Goal: Find specific page/section: Find specific page/section

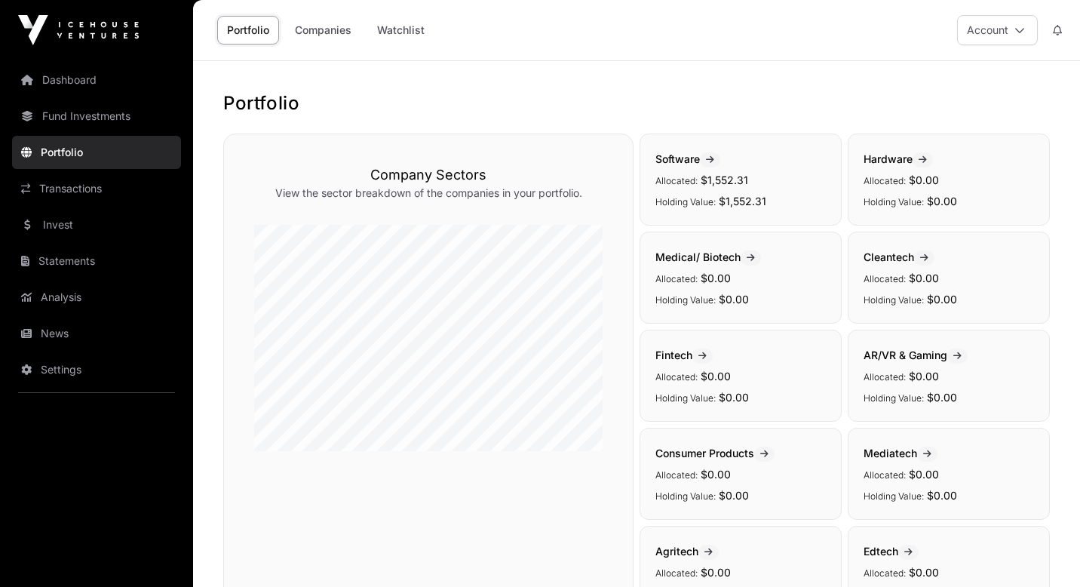
scroll to position [345, 0]
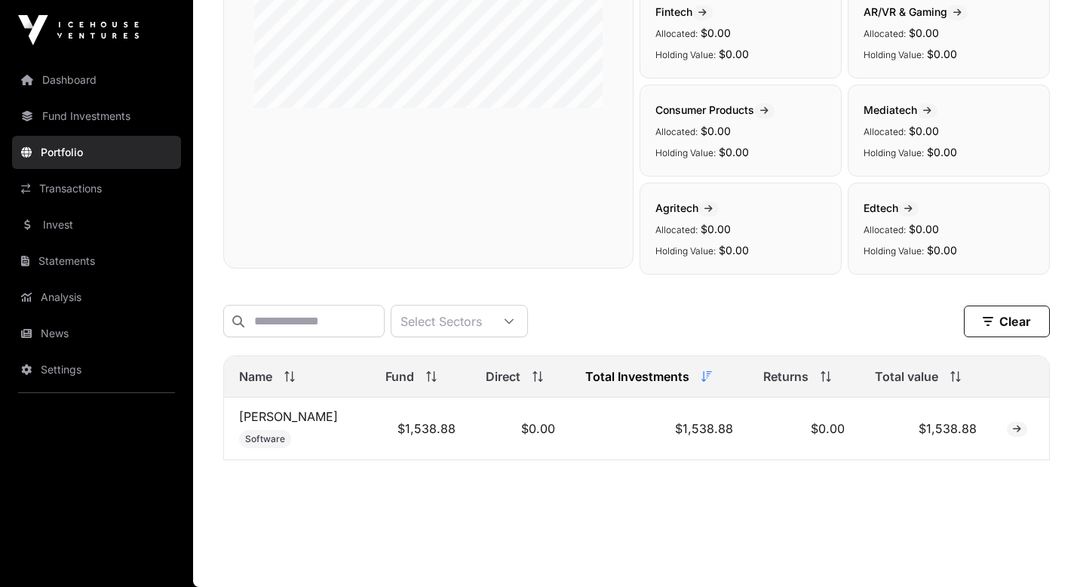
click at [52, 325] on link "News" at bounding box center [96, 333] width 169 height 33
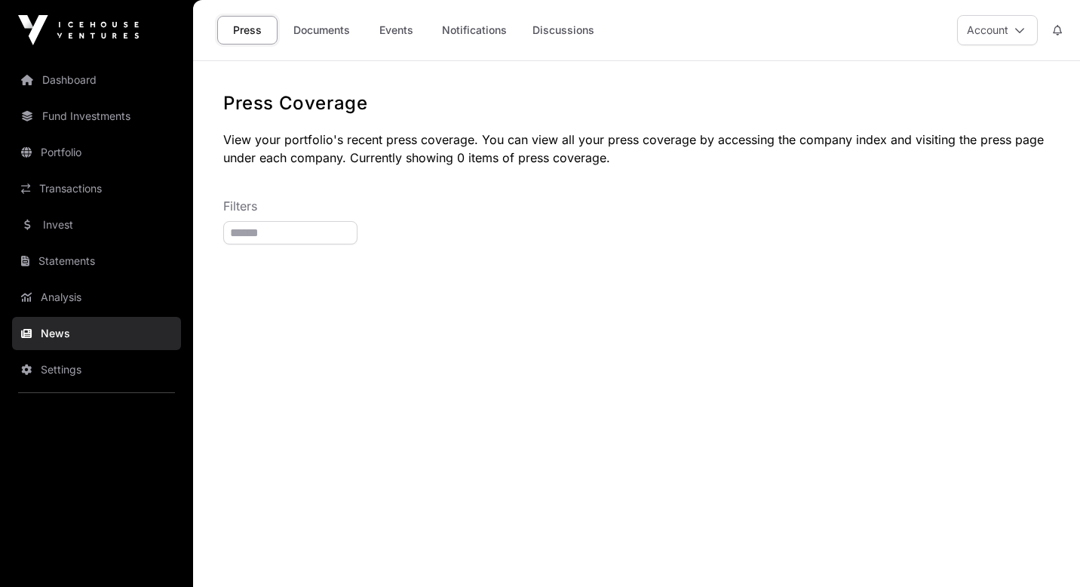
click at [80, 367] on link "Settings" at bounding box center [96, 369] width 169 height 33
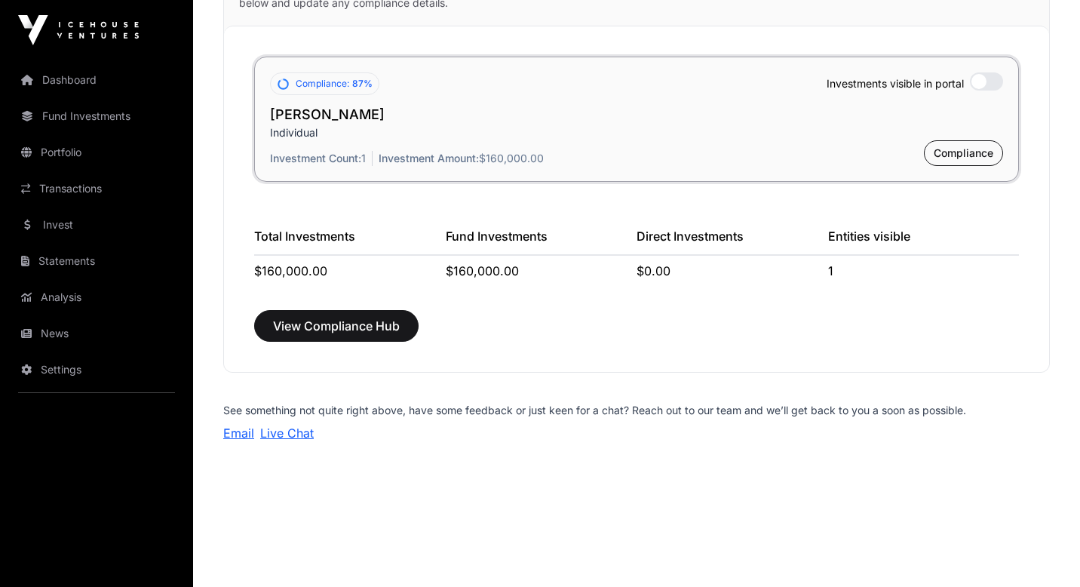
scroll to position [1243, 0]
